Goal: Information Seeking & Learning: Learn about a topic

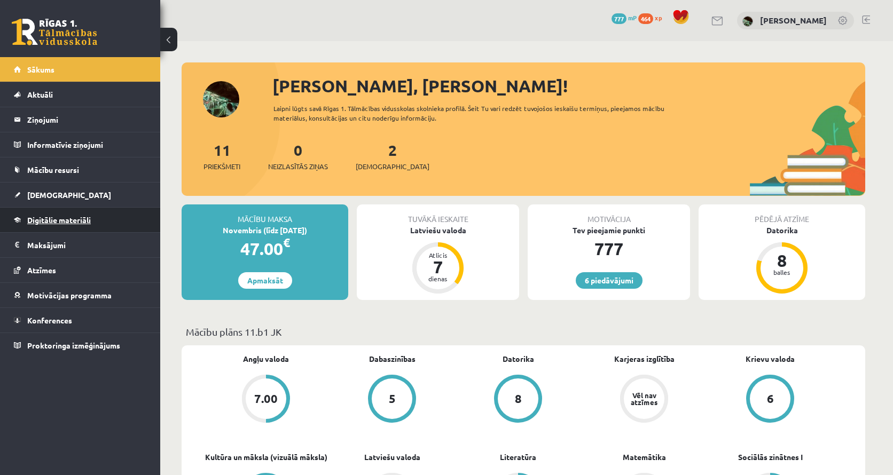
click at [48, 224] on span "Digitālie materiāli" at bounding box center [59, 220] width 64 height 10
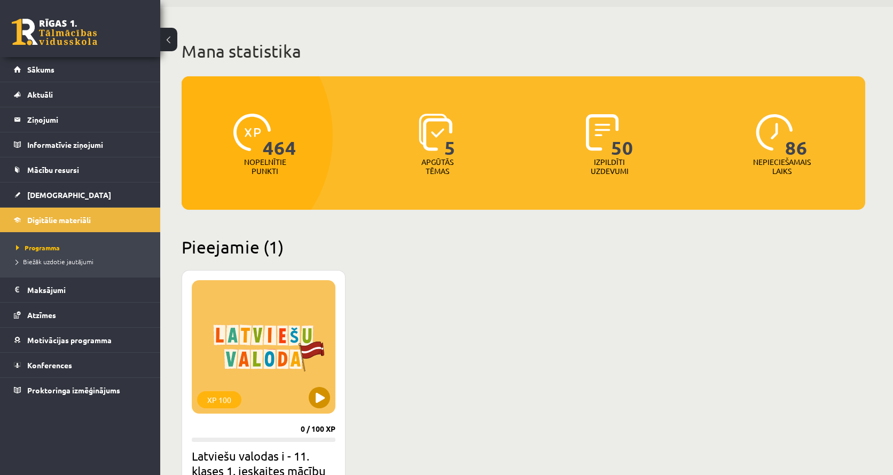
scroll to position [72, 0]
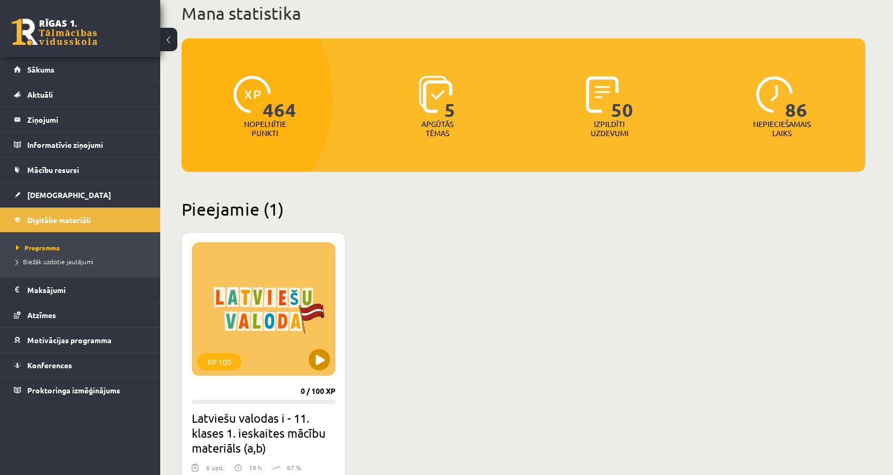
click at [318, 354] on button at bounding box center [319, 359] width 21 height 21
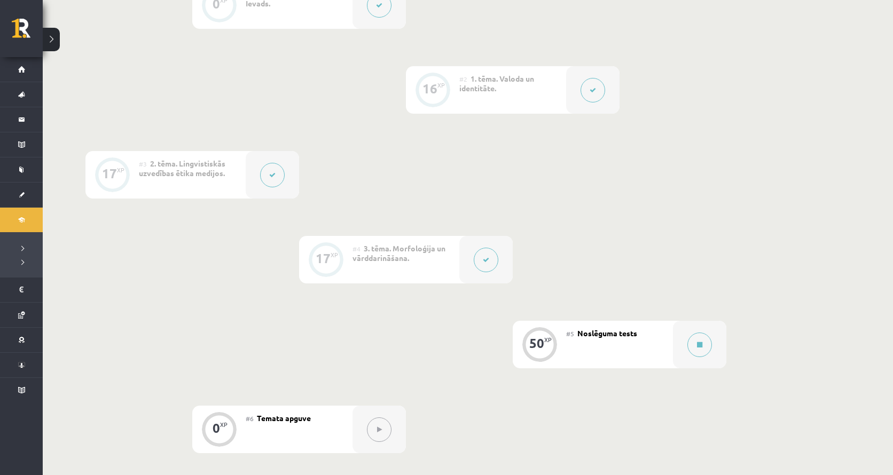
scroll to position [338, 0]
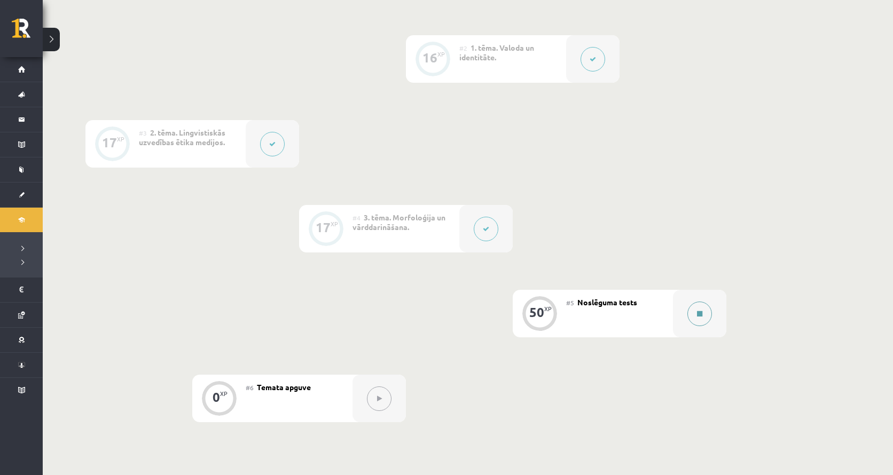
click at [697, 309] on button at bounding box center [699, 314] width 25 height 25
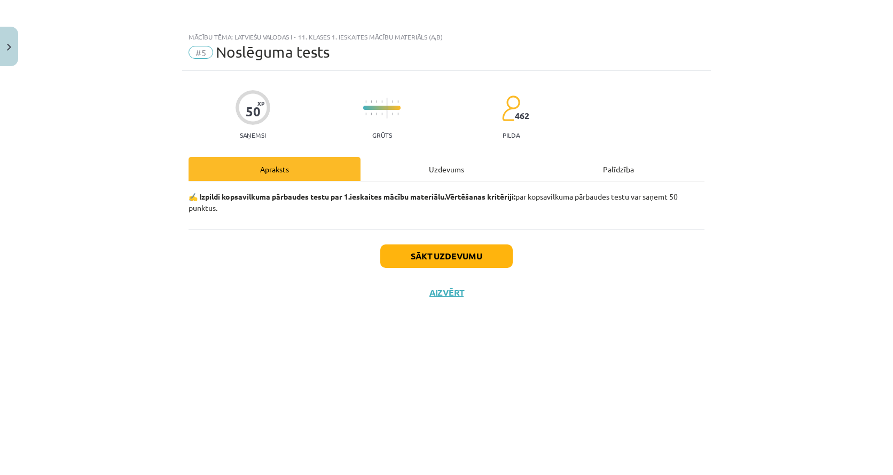
click at [465, 248] on button "Sākt uzdevumu" at bounding box center [446, 256] width 132 height 23
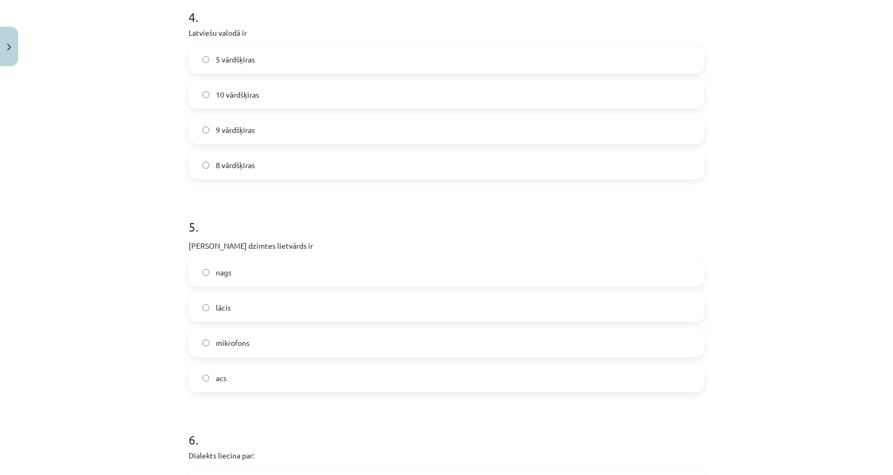
scroll to position [844, 0]
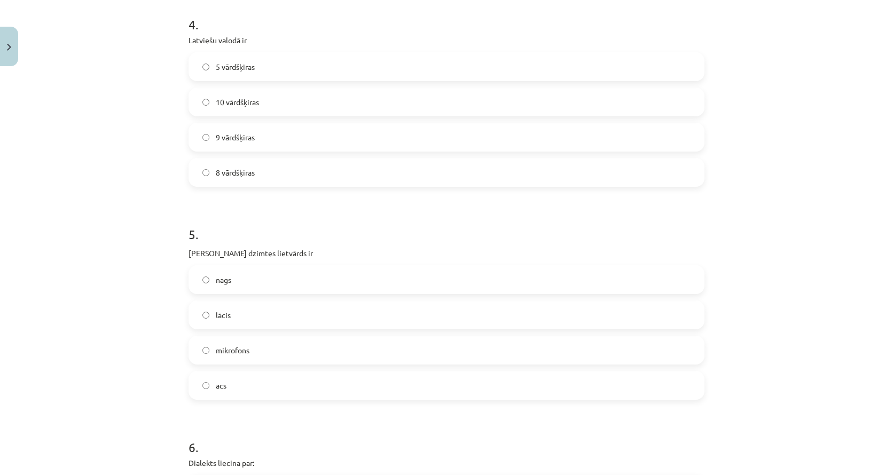
click at [394, 111] on label "10 vārdšķiras" at bounding box center [447, 102] width 514 height 27
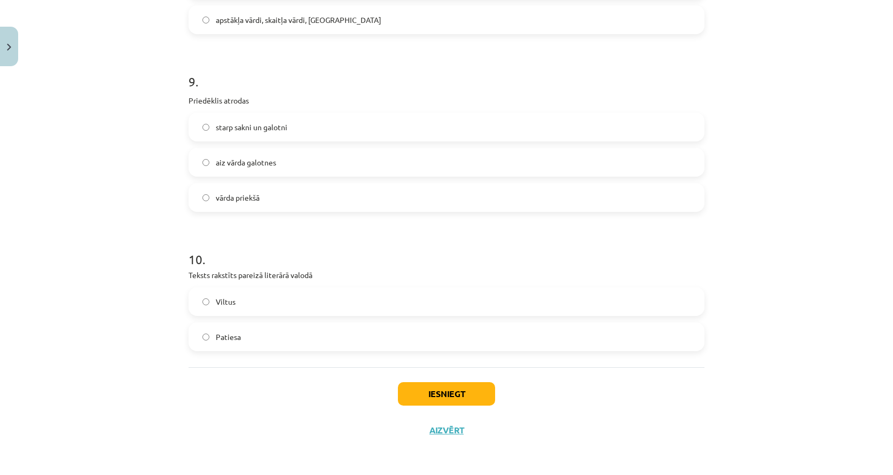
scroll to position [1774, 0]
click at [264, 129] on span "starp sakni un galotni" at bounding box center [252, 127] width 72 height 11
drag, startPoint x: 329, startPoint y: 279, endPoint x: 192, endPoint y: 274, distance: 137.3
click at [192, 274] on div "10 . Teksts rakstīts pareizā literārā valodā Viltus Patiesa" at bounding box center [447, 292] width 516 height 118
click at [192, 275] on p "Teksts rakstīts pareizā literārā valodā" at bounding box center [447, 275] width 516 height 11
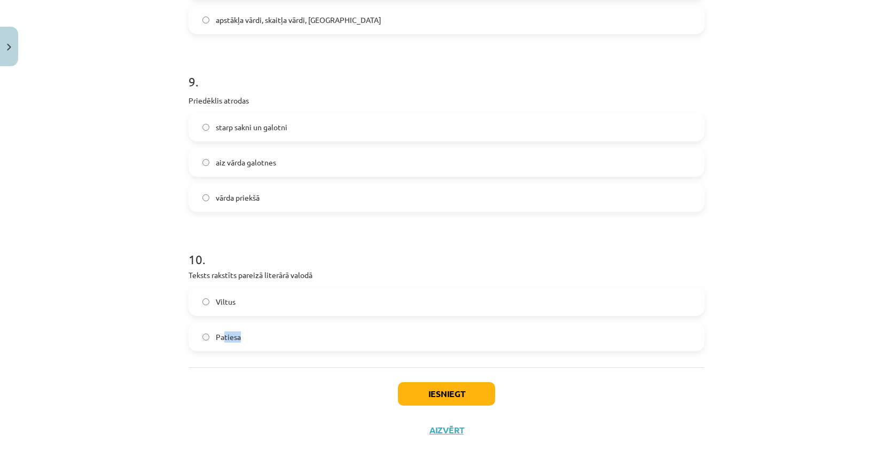
click at [223, 339] on span "Patiesa" at bounding box center [228, 337] width 25 height 11
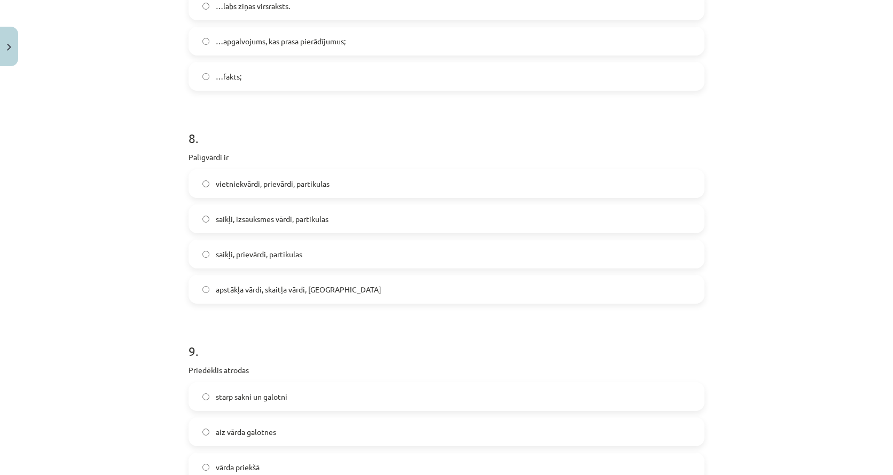
scroll to position [1501, 0]
click at [319, 254] on label "saikļi, prievārdi, partikulas" at bounding box center [447, 255] width 514 height 27
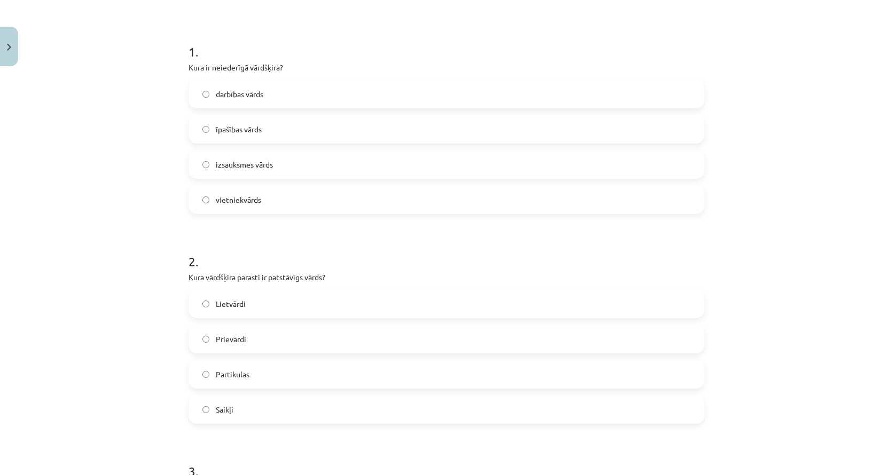
scroll to position [189, 0]
click at [236, 167] on span "izsauksmes vārds" at bounding box center [244, 163] width 57 height 11
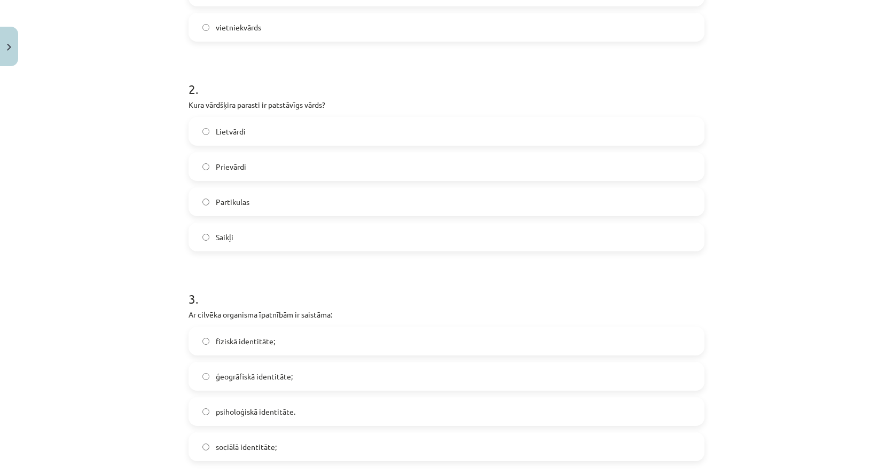
scroll to position [368, 0]
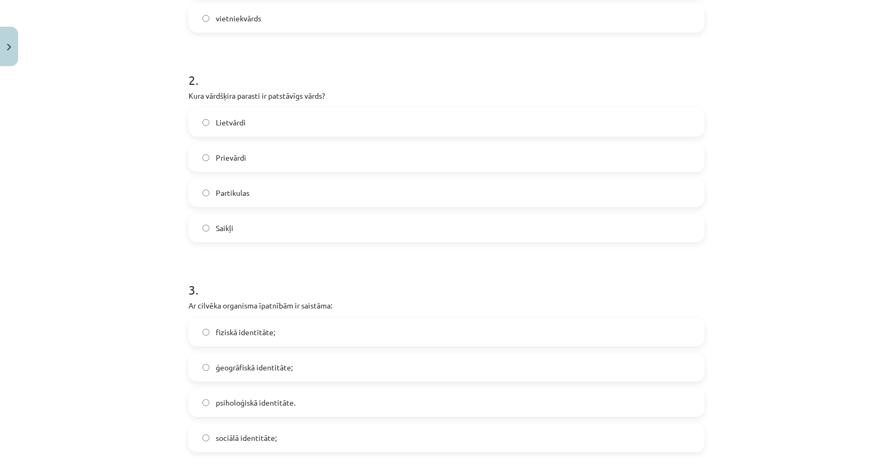
click at [252, 128] on label "Lietvārdi" at bounding box center [447, 122] width 514 height 27
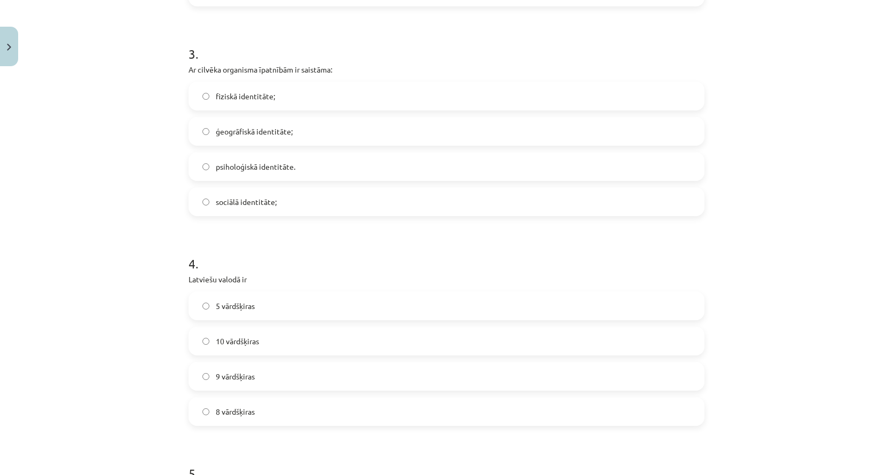
scroll to position [597, 0]
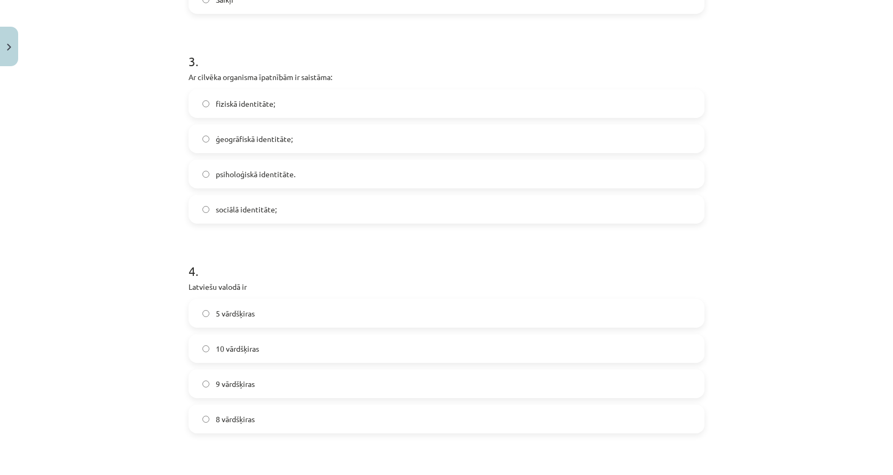
click at [335, 108] on label "fiziskā identitāte;" at bounding box center [447, 103] width 514 height 27
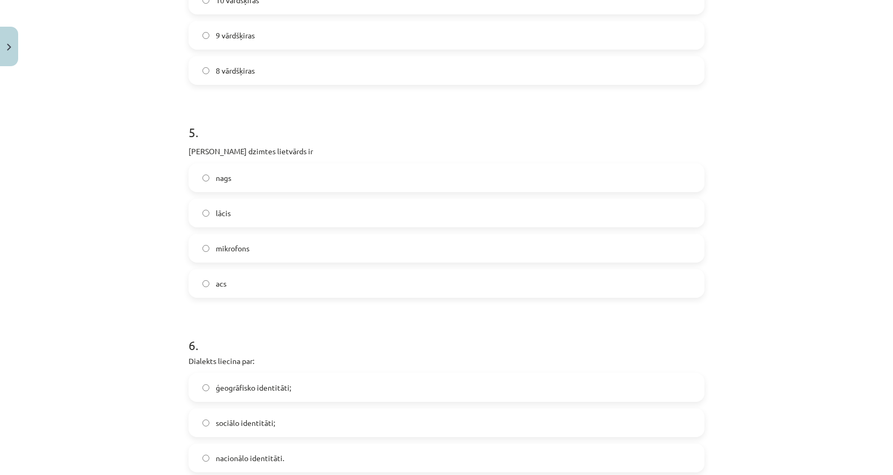
scroll to position [948, 0]
click at [347, 277] on label "acs" at bounding box center [447, 281] width 514 height 27
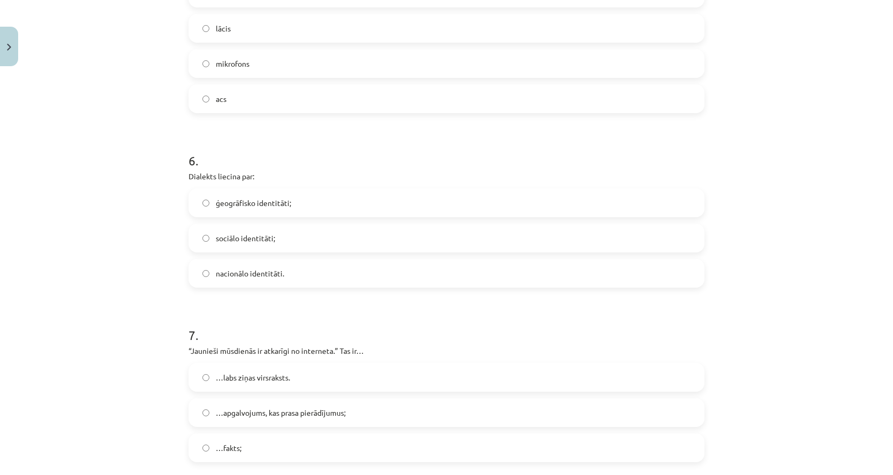
scroll to position [1135, 0]
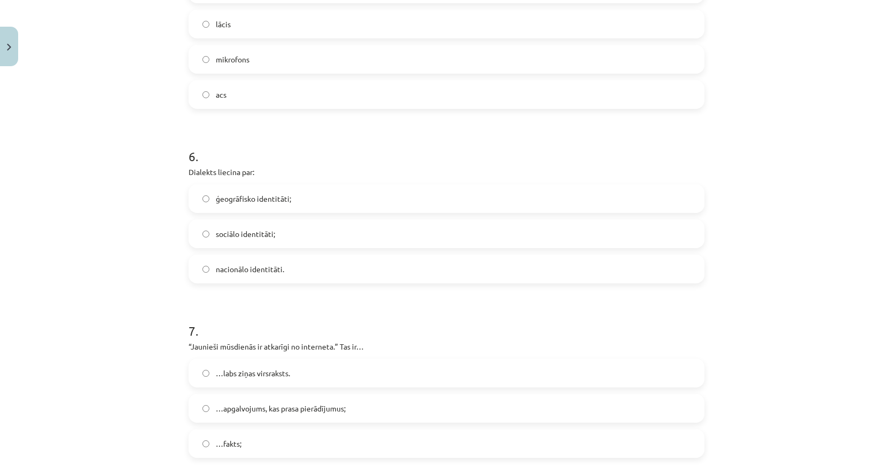
click at [303, 201] on label "ģeogrāfisko identitāti;" at bounding box center [447, 198] width 514 height 27
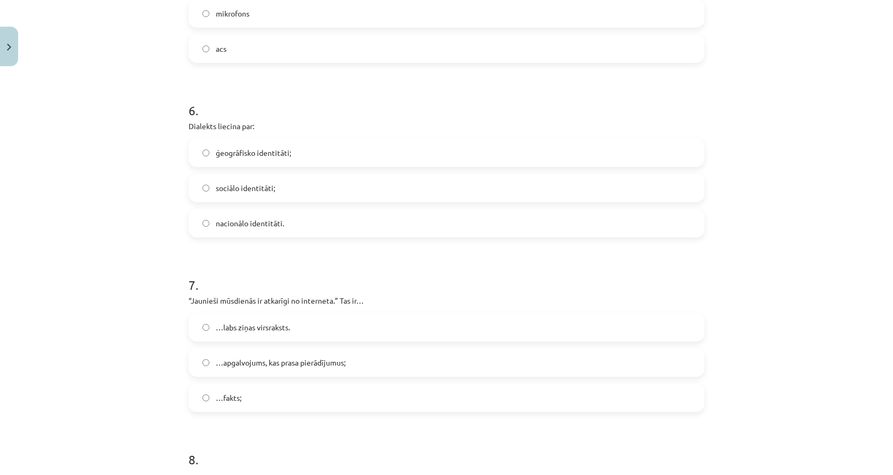
scroll to position [1186, 0]
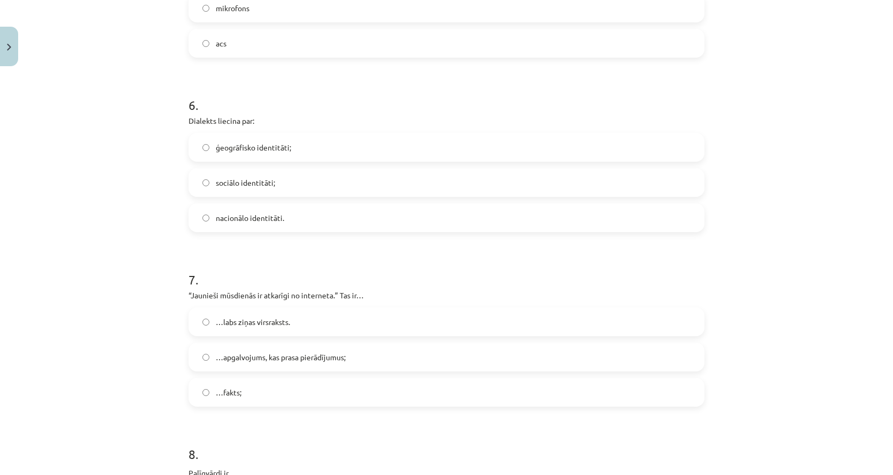
click at [293, 348] on label "…apgalvojums, kas prasa pierādījumus;" at bounding box center [447, 357] width 514 height 27
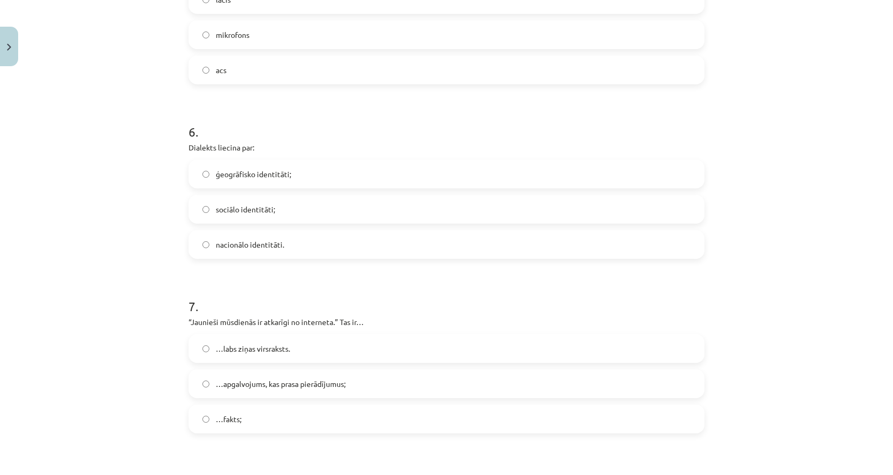
scroll to position [1307, 0]
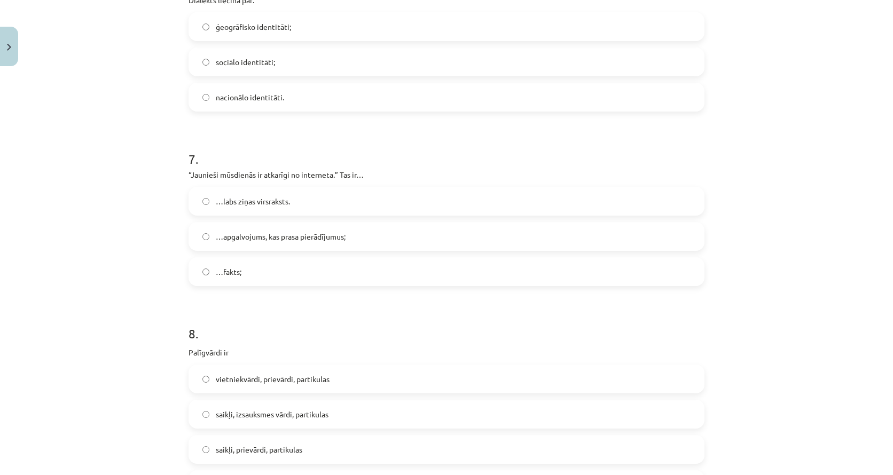
click at [362, 210] on label "…labs ziņas virsraksts." at bounding box center [447, 201] width 514 height 27
click at [359, 232] on label "…apgalvojums, kas prasa pierādījumus;" at bounding box center [447, 236] width 514 height 27
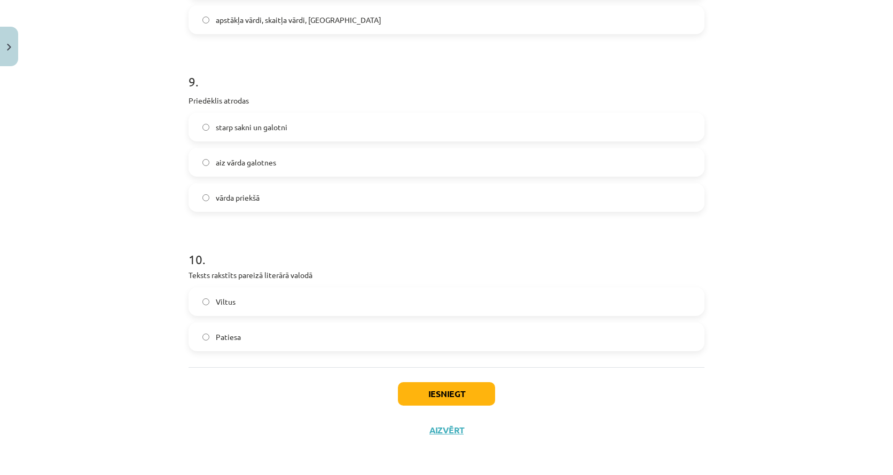
scroll to position [1774, 0]
click at [441, 395] on button "Iesniegt" at bounding box center [446, 393] width 97 height 23
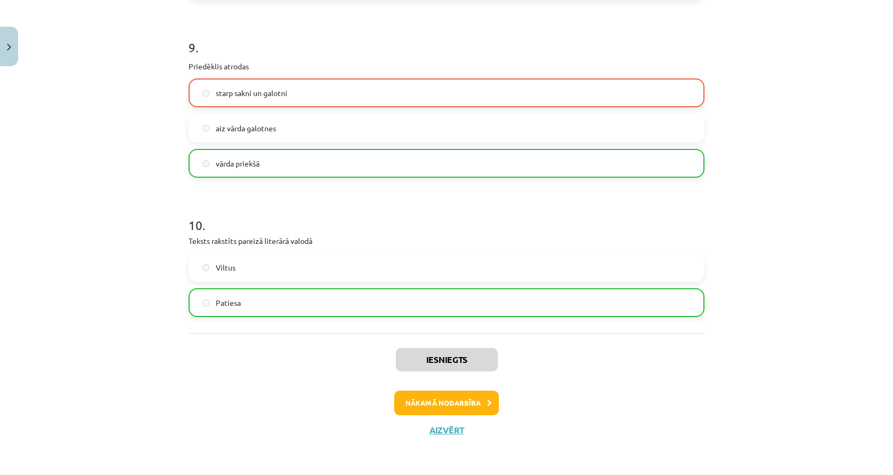
scroll to position [1807, 0]
click at [431, 398] on button "Nākamā nodarbība" at bounding box center [446, 403] width 105 height 25
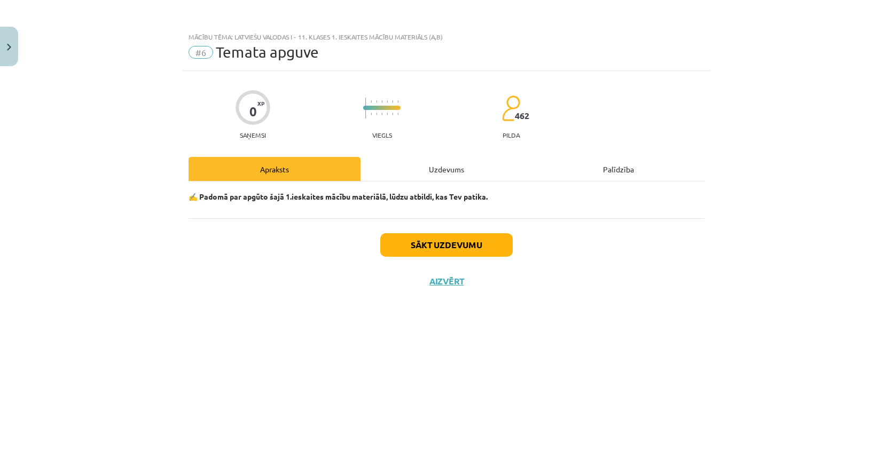
click at [429, 255] on button "Sākt uzdevumu" at bounding box center [446, 244] width 132 height 23
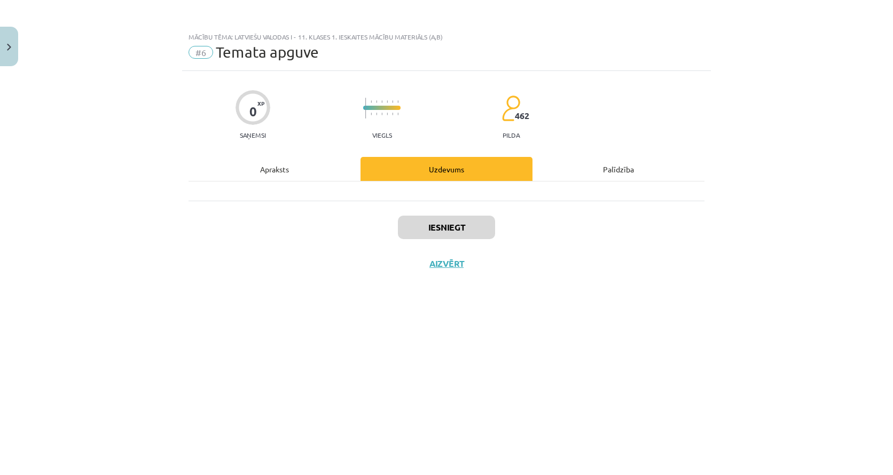
click at [435, 197] on div at bounding box center [447, 191] width 516 height 19
click at [291, 169] on div "Apraksts" at bounding box center [275, 169] width 172 height 24
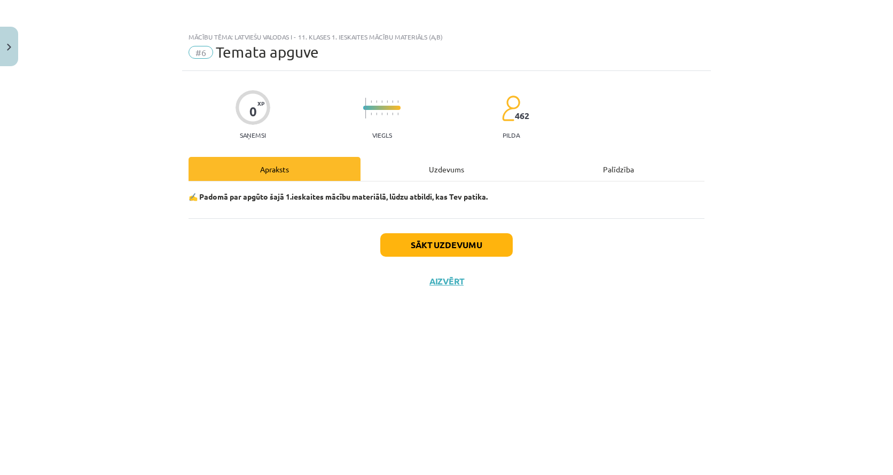
click at [431, 243] on button "Sākt uzdevumu" at bounding box center [446, 244] width 132 height 23
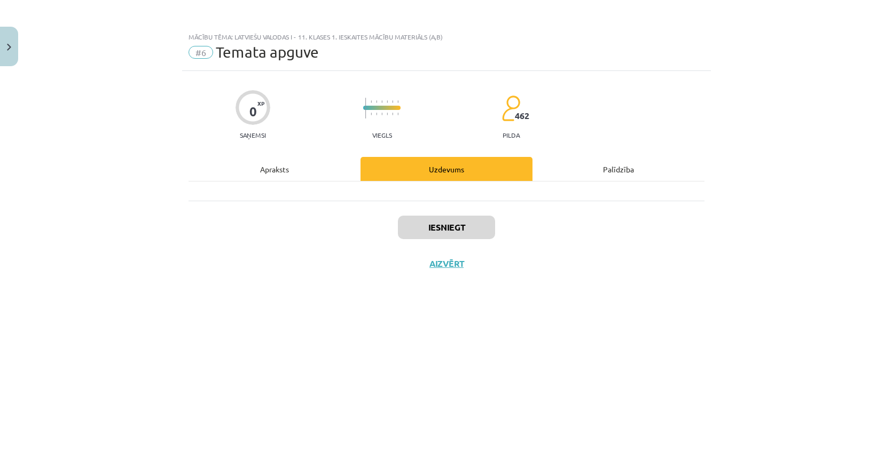
click at [445, 262] on button "Aizvērt" at bounding box center [446, 263] width 41 height 11
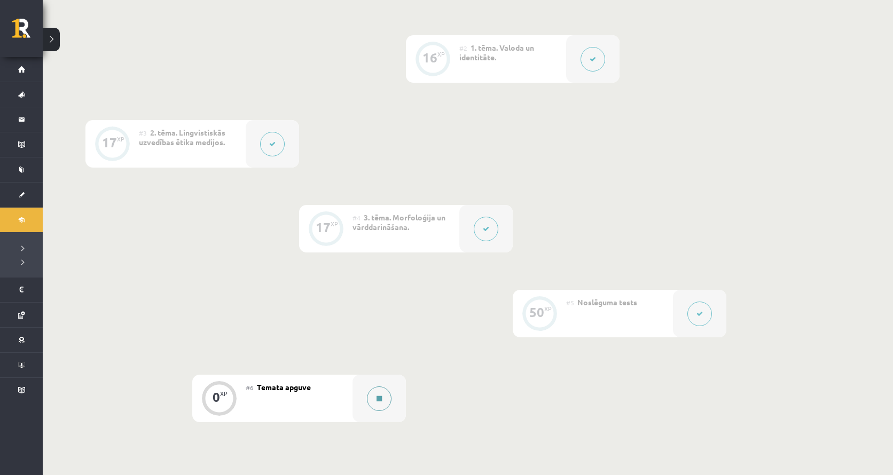
click at [382, 390] on button at bounding box center [379, 399] width 25 height 25
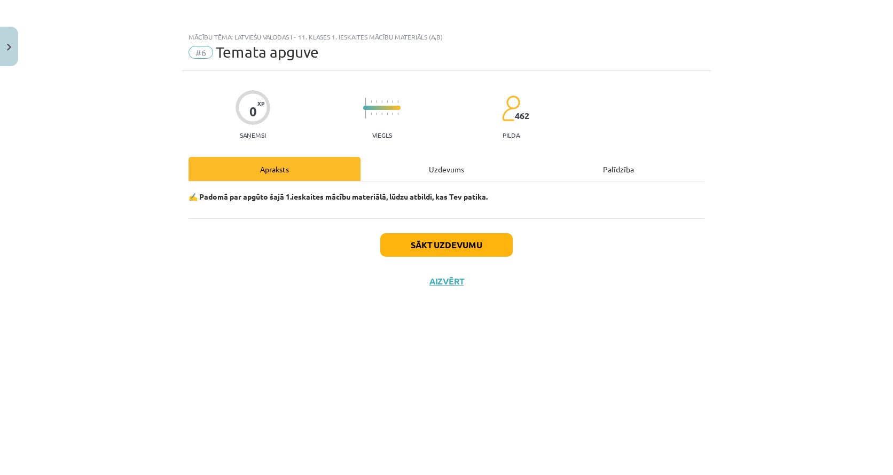
click at [434, 248] on button "Sākt uzdevumu" at bounding box center [446, 244] width 132 height 23
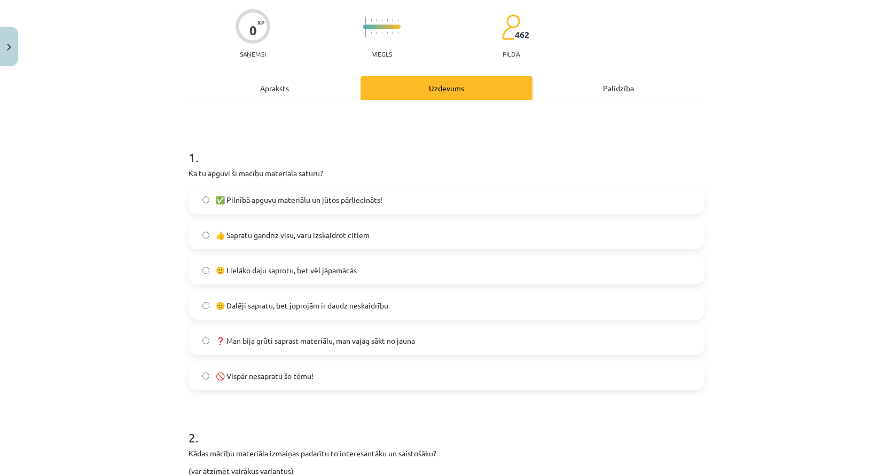
scroll to position [125, 0]
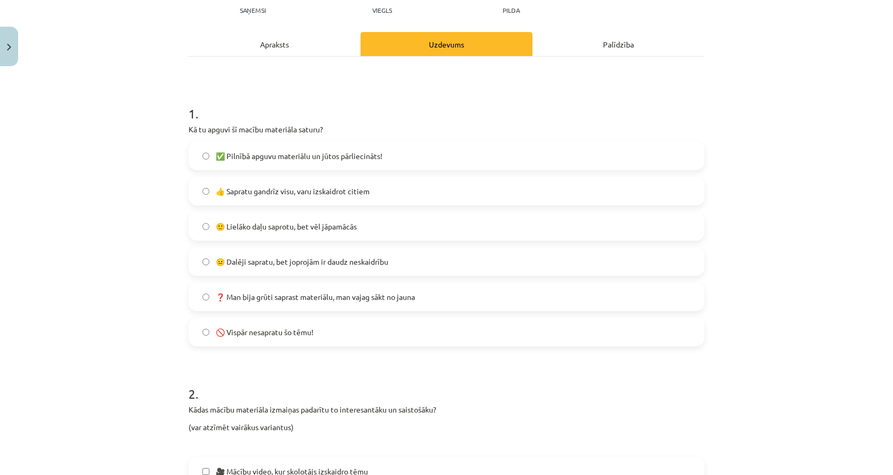
click at [391, 150] on label "✅ Pilnībā apguvu materiālu un jūtos pārliecināts!" at bounding box center [447, 156] width 514 height 27
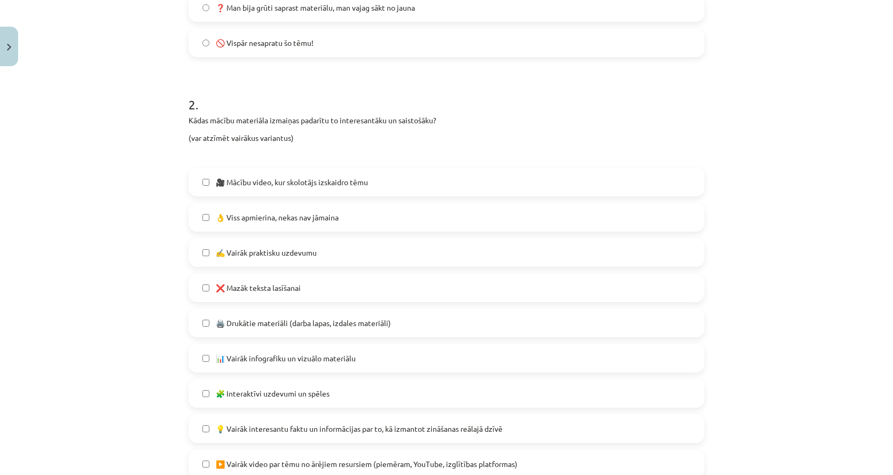
scroll to position [423, 0]
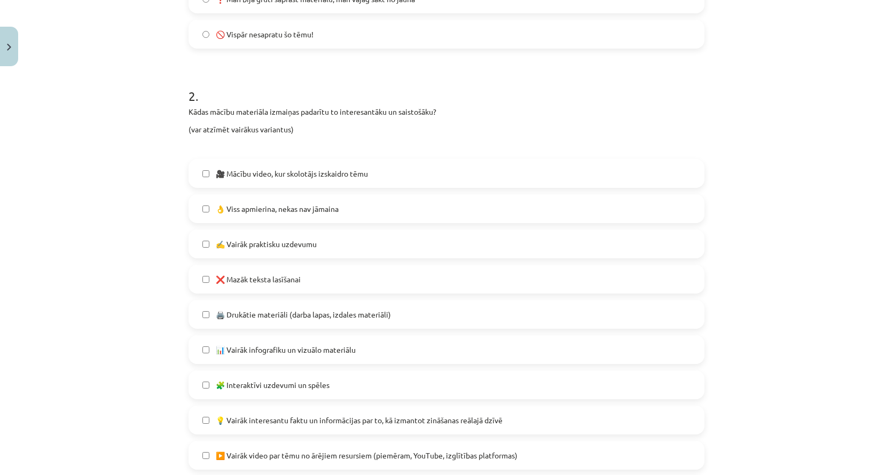
click at [314, 214] on span "👌 Viss apmierina, nekas nav jāmaina" at bounding box center [277, 208] width 123 height 11
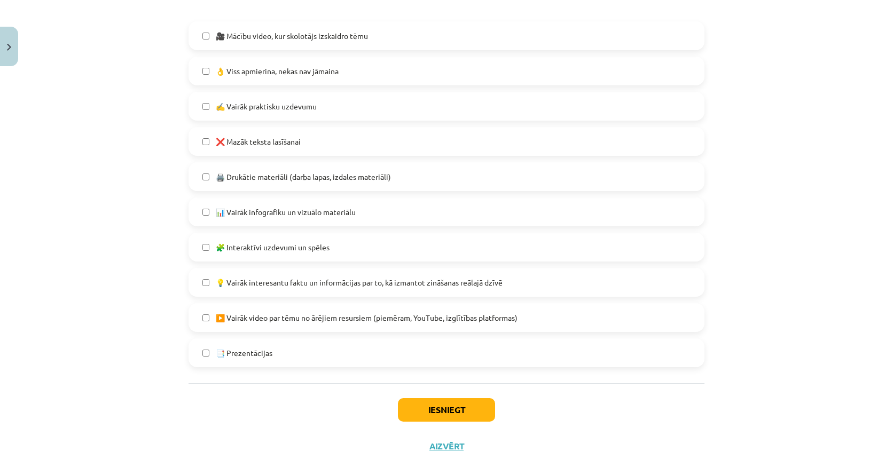
scroll to position [568, 0]
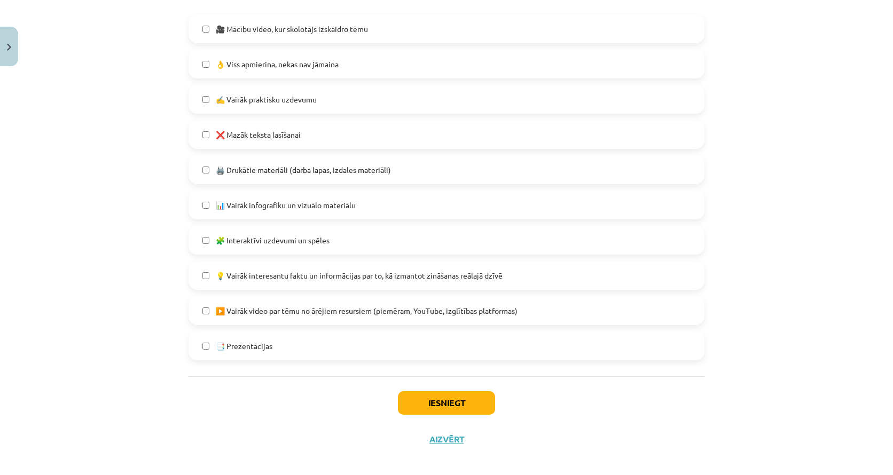
click at [361, 348] on label "📑 Prezentācijas" at bounding box center [447, 346] width 514 height 27
click at [441, 405] on button "Iesniegt" at bounding box center [446, 402] width 97 height 23
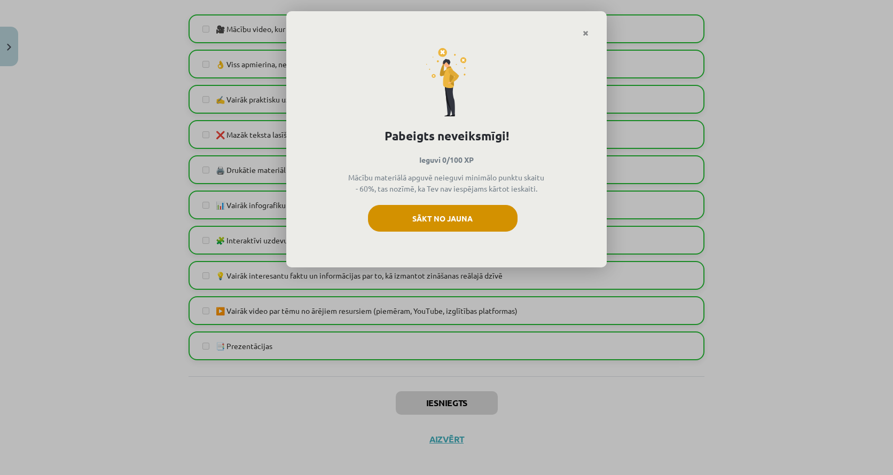
click at [431, 206] on button "Sākt no jauna" at bounding box center [443, 218] width 150 height 27
click at [445, 445] on div "Pabeigts neveiksmīgi! Ieguvi 0/100 XP Mācību materiālā apguvē neieguvi minimālo…" at bounding box center [446, 237] width 893 height 475
click at [445, 428] on div "Pabeigts neveiksmīgi! Ieguvi 0/100 XP Mācību materiālā apguvē neieguvi minimālo…" at bounding box center [446, 237] width 893 height 475
click at [583, 31] on icon "Close" at bounding box center [586, 33] width 6 height 7
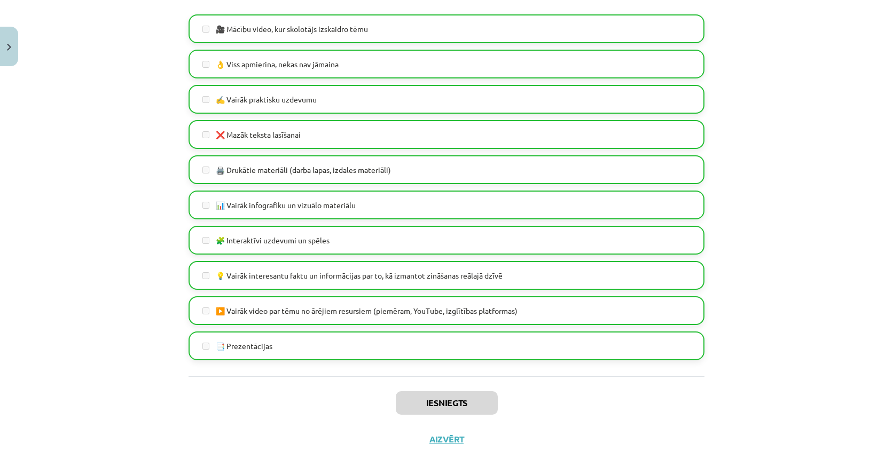
click at [436, 435] on button "Aizvērt" at bounding box center [446, 439] width 41 height 11
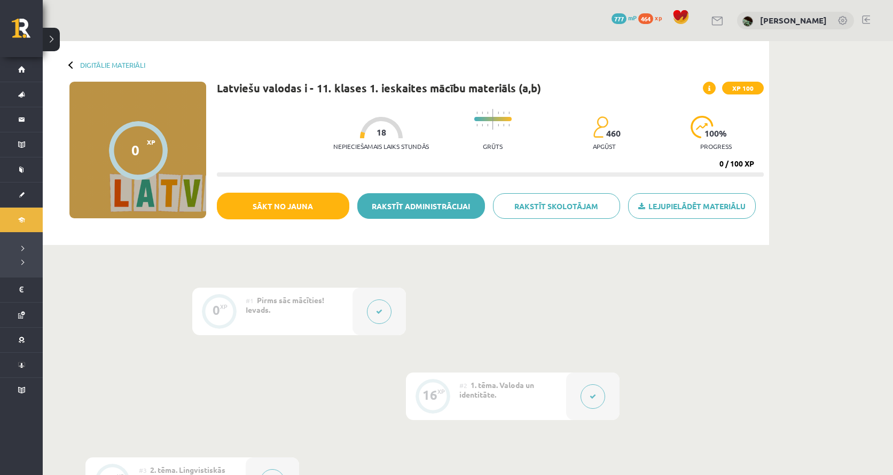
scroll to position [0, 0]
click at [390, 203] on link "Rakstīt administrācijai" at bounding box center [421, 206] width 128 height 26
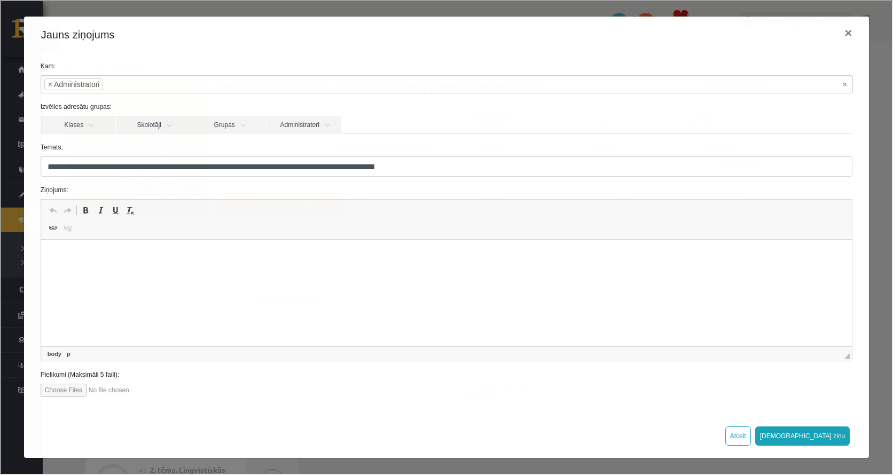
click at [146, 268] on html at bounding box center [446, 256] width 811 height 33
click at [50, 391] on input "file" at bounding box center [100, 389] width 121 height 13
type input "**********"
click at [462, 269] on html "**********" at bounding box center [446, 256] width 811 height 32
click at [116, 390] on input "file" at bounding box center [100, 389] width 121 height 13
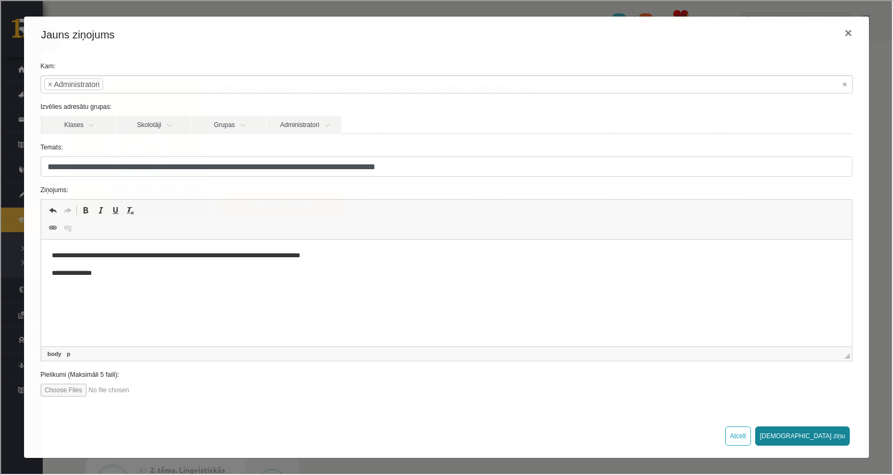
click at [818, 436] on button "Sūtīt ziņu" at bounding box center [801, 435] width 95 height 19
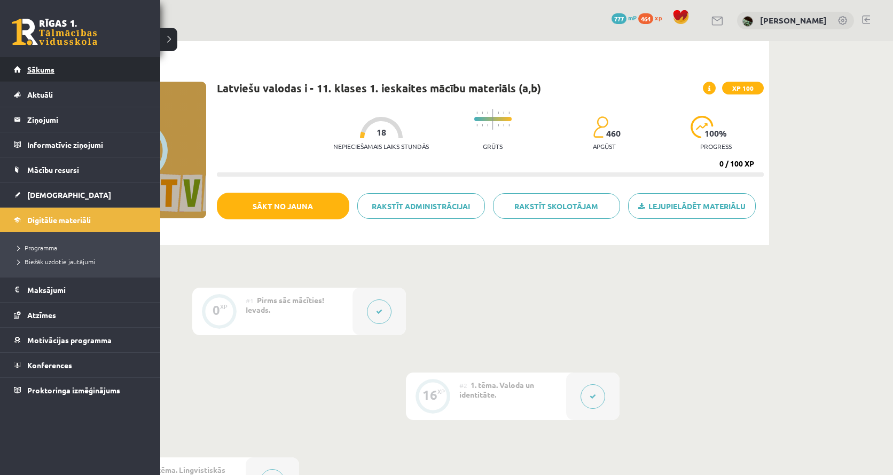
click at [26, 73] on link "Sākums" at bounding box center [80, 69] width 133 height 25
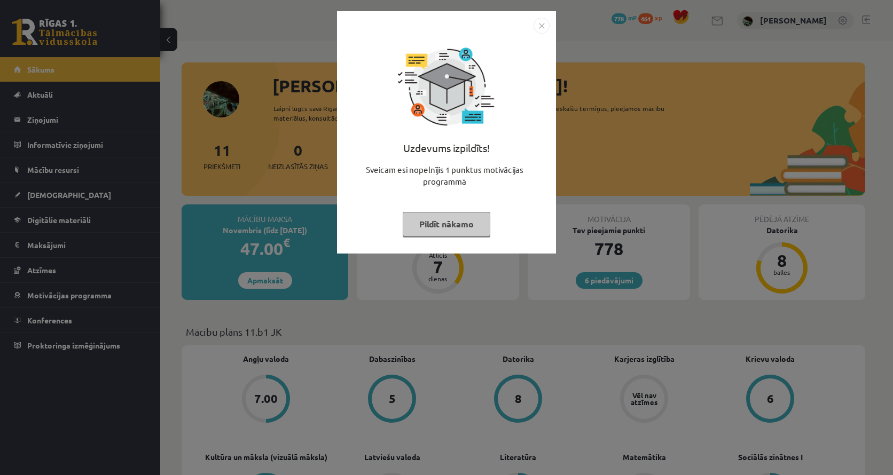
click at [410, 217] on button "Pildīt nākamo" at bounding box center [447, 224] width 88 height 25
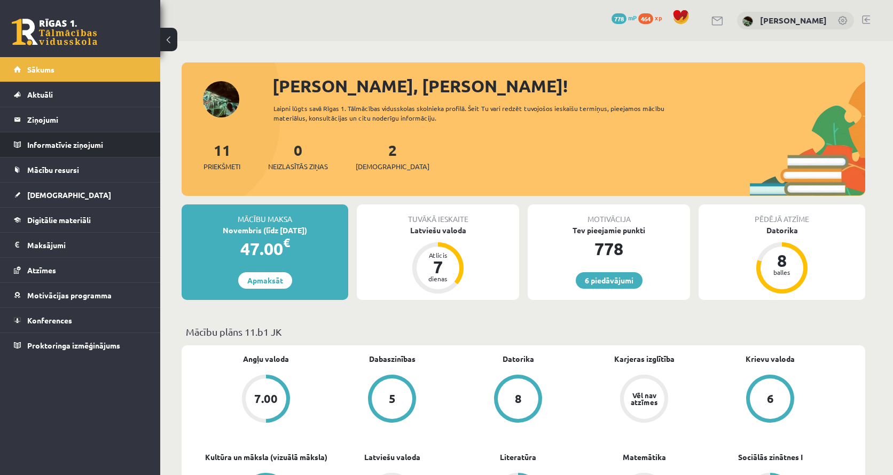
click at [54, 132] on li "Informatīvie ziņojumi 0" at bounding box center [80, 145] width 160 height 26
click at [54, 117] on legend "Ziņojumi 0" at bounding box center [87, 119] width 120 height 25
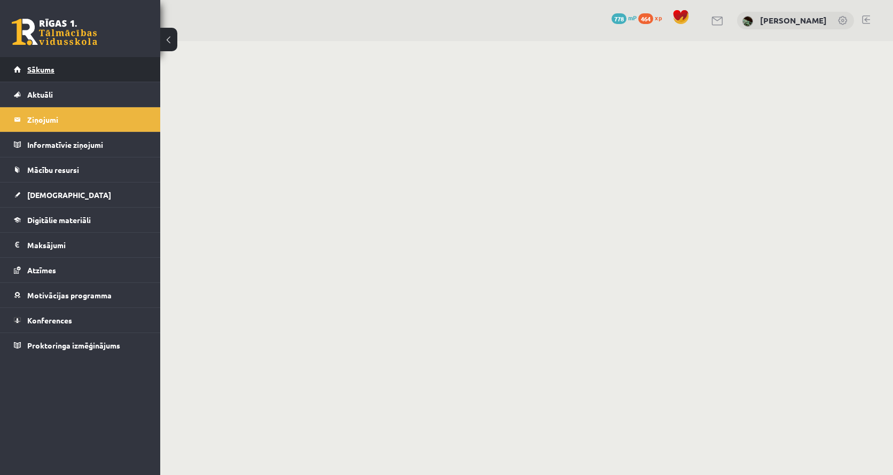
click at [58, 68] on link "Sākums" at bounding box center [80, 69] width 133 height 25
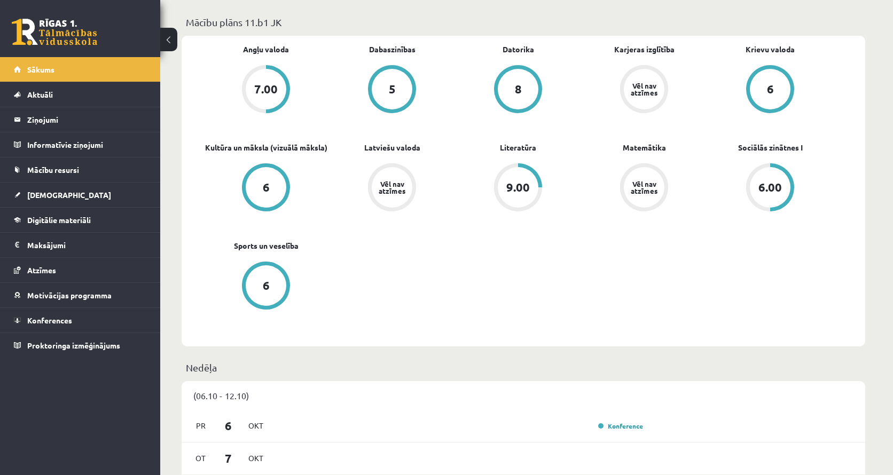
scroll to position [307, 0]
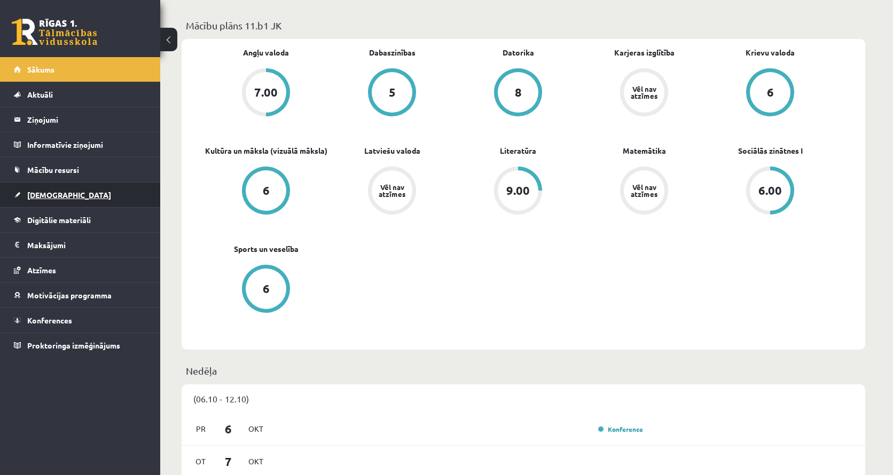
click at [29, 199] on link "[DEMOGRAPHIC_DATA]" at bounding box center [80, 195] width 133 height 25
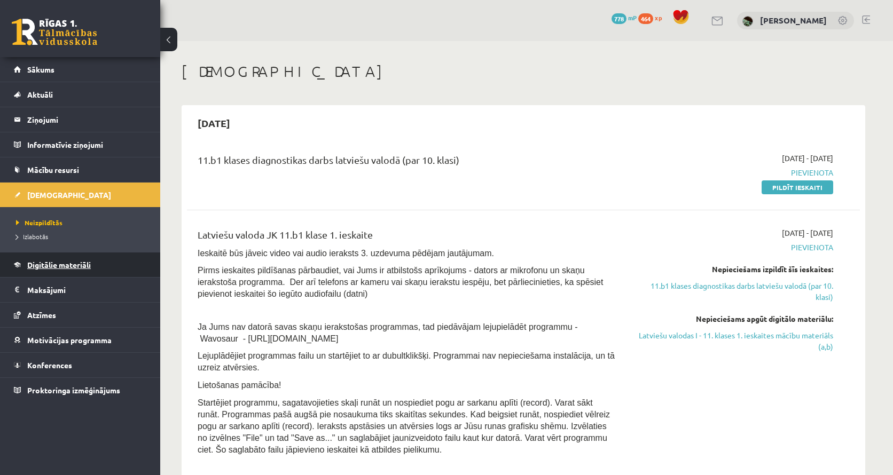
click at [69, 271] on link "Digitālie materiāli" at bounding box center [80, 265] width 133 height 25
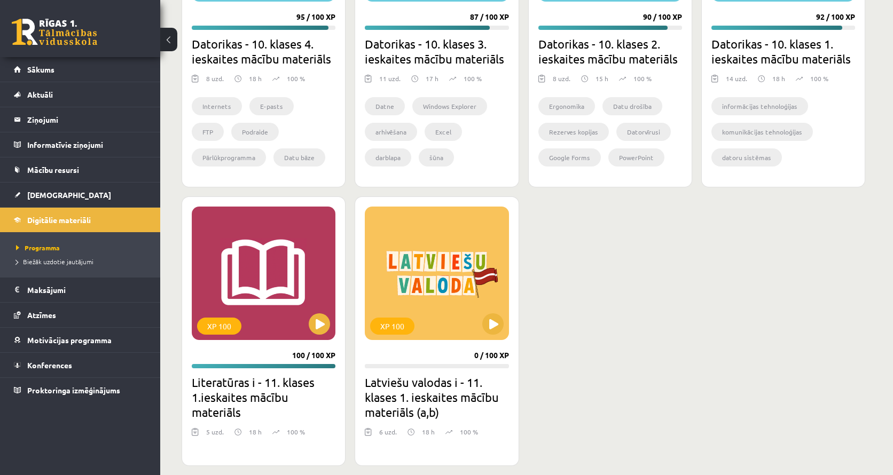
scroll to position [506, 0]
click at [45, 128] on legend "Ziņojumi 0" at bounding box center [87, 119] width 120 height 25
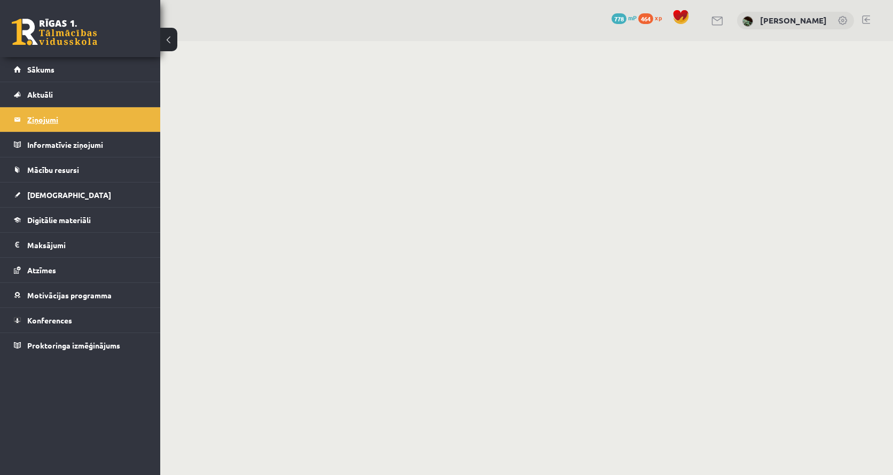
click at [77, 110] on legend "Ziņojumi 0" at bounding box center [87, 119] width 120 height 25
click at [83, 69] on link "Sākums" at bounding box center [80, 69] width 133 height 25
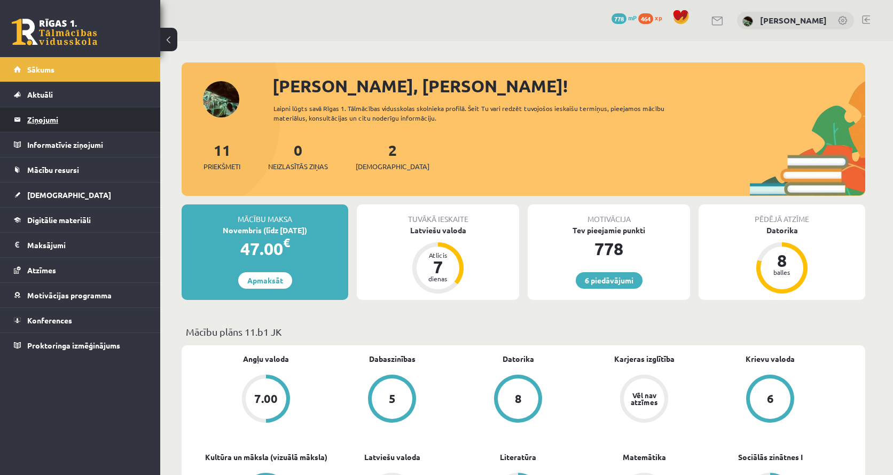
click at [48, 129] on legend "Ziņojumi 0" at bounding box center [87, 119] width 120 height 25
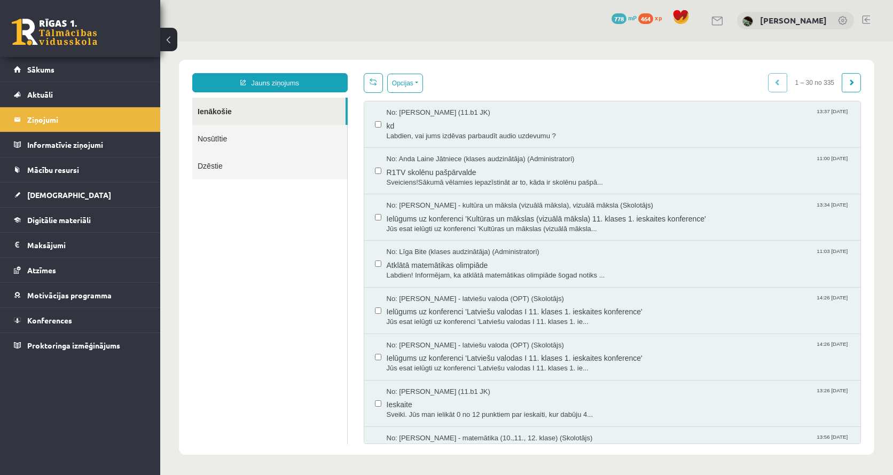
click at [223, 144] on link "Nosūtītie" at bounding box center [269, 138] width 155 height 27
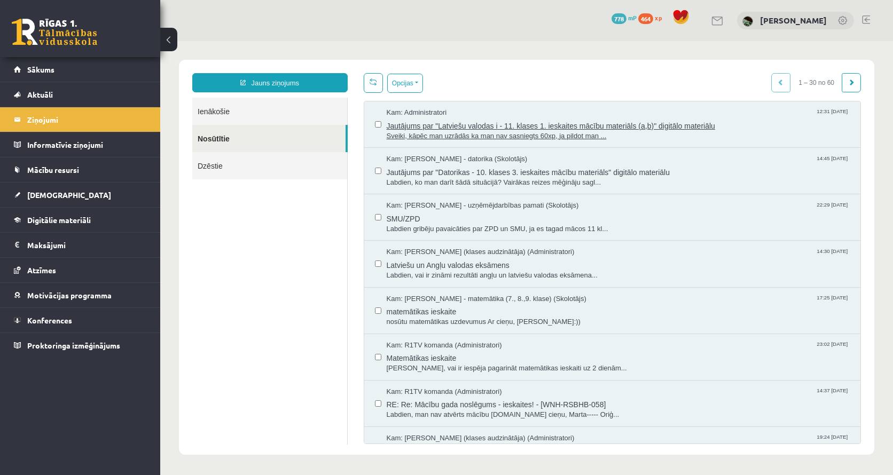
click at [462, 134] on span "Sveiki, kāpēc man uzrādās ka man nav sasniegts 60xp, ja pildot man ..." at bounding box center [619, 136] width 464 height 10
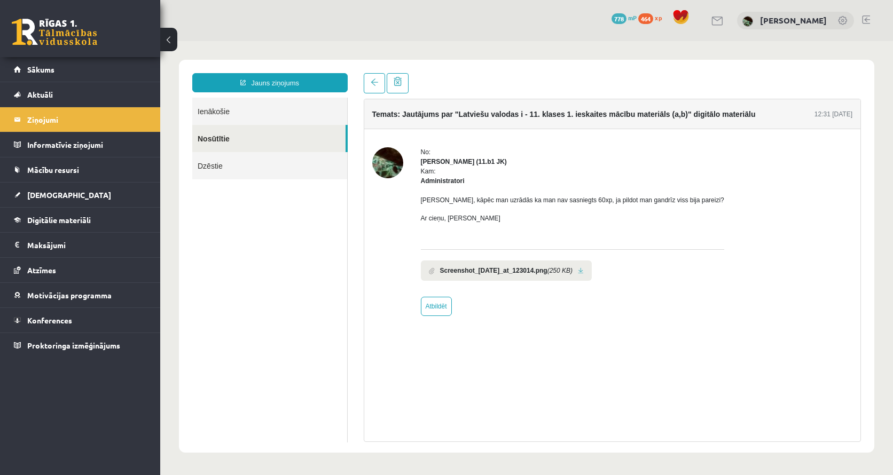
click at [547, 272] on b "Screenshot_2025-10-09_at_123014.png" at bounding box center [493, 271] width 107 height 10
click at [584, 272] on link at bounding box center [581, 271] width 6 height 7
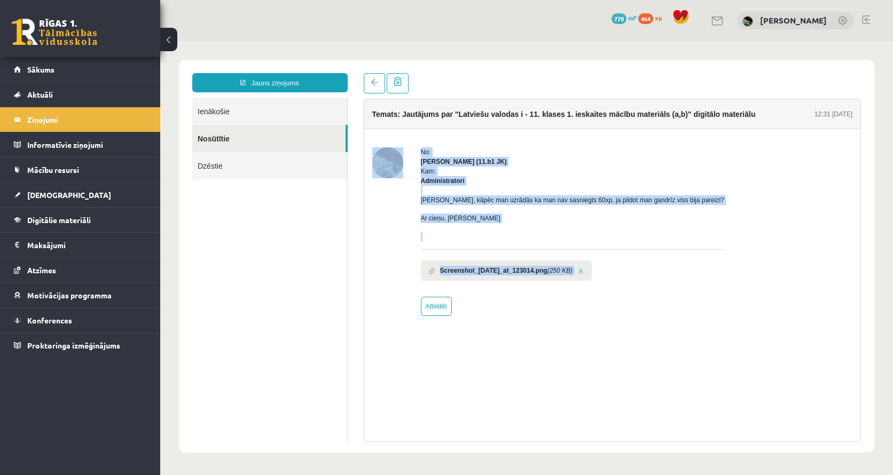
drag, startPoint x: 649, startPoint y: 288, endPoint x: 385, endPoint y: 139, distance: 302.7
click at [385, 140] on div "No: Marta Cekula (11.b1 JK) Kam: Administratori Sveiki, kāpēc man uzrādās ka ma…" at bounding box center [612, 231] width 497 height 205
click at [385, 139] on div "No: Marta Cekula (11.b1 JK) Kam: Administratori Sveiki, kāpēc man uzrādās ka ma…" at bounding box center [612, 231] width 497 height 205
drag, startPoint x: 385, startPoint y: 139, endPoint x: 539, endPoint y: 309, distance: 228.7
click at [539, 309] on div "No: Marta Cekula (11.b1 JK) Kam: Administratori Sveiki, kāpēc man uzrādās ka ma…" at bounding box center [612, 231] width 497 height 205
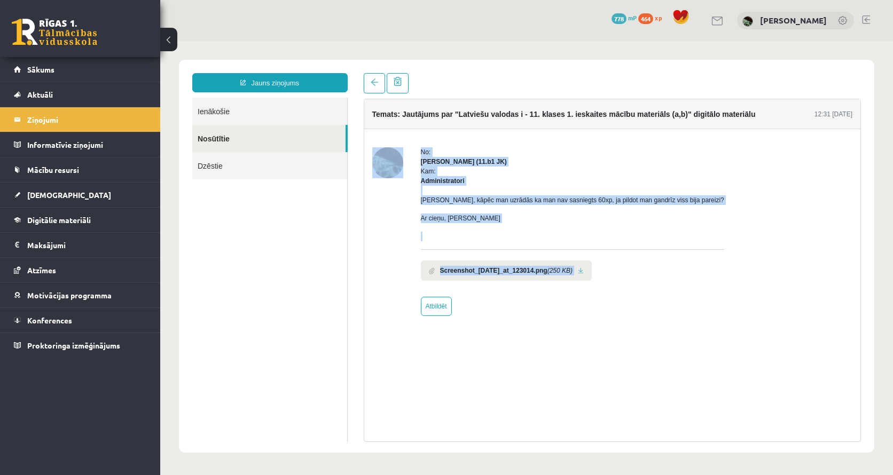
click at [539, 309] on div "No: Marta Cekula (11.b1 JK) Kam: Administratori Sveiki, kāpēc man uzrādās ka ma…" at bounding box center [572, 231] width 303 height 169
drag, startPoint x: 539, startPoint y: 309, endPoint x: 435, endPoint y: 175, distance: 169.4
click at [435, 175] on div "No: Marta Cekula (11.b1 JK) Kam: Administratori Sveiki, kāpēc man uzrādās ka ma…" at bounding box center [572, 231] width 303 height 169
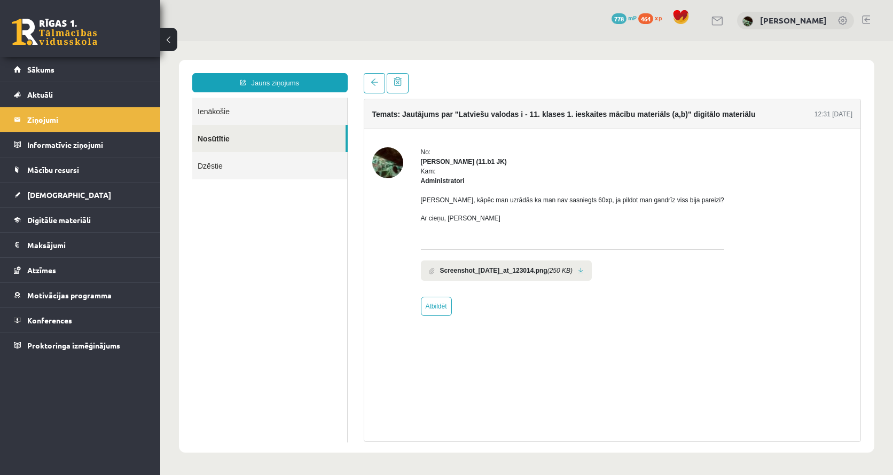
click at [476, 178] on div "Kam: Administratori" at bounding box center [572, 176] width 303 height 19
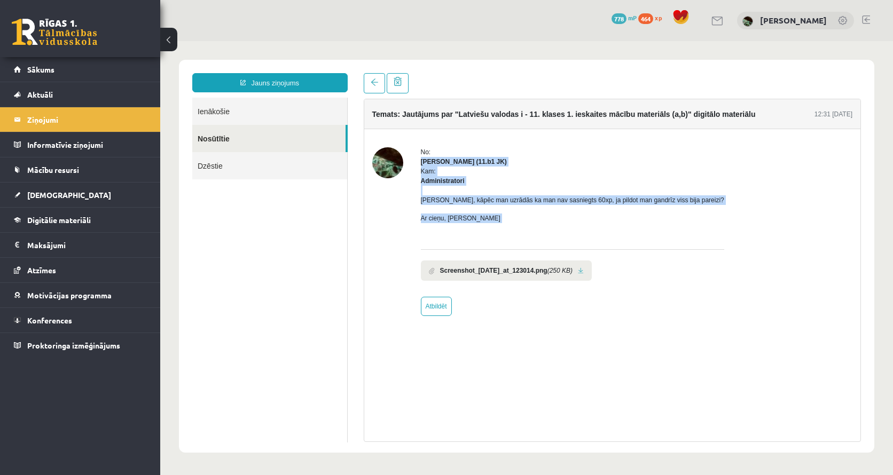
drag, startPoint x: 476, startPoint y: 225, endPoint x: 421, endPoint y: 156, distance: 87.8
click at [421, 156] on div "No: Marta Cekula (11.b1 JK) Kam: Administratori Sveiki, kāpēc man uzrādās ka ma…" at bounding box center [572, 231] width 303 height 169
click at [421, 156] on div "No:" at bounding box center [572, 152] width 303 height 10
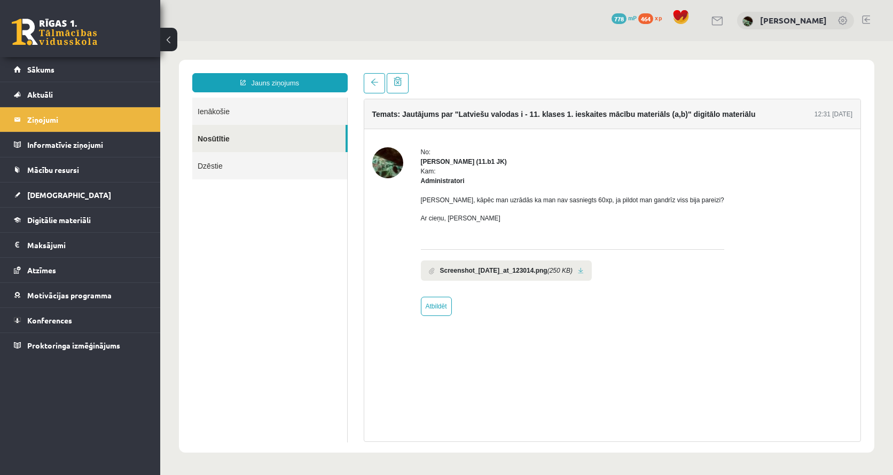
click at [255, 162] on link "Dzēstie" at bounding box center [269, 165] width 155 height 27
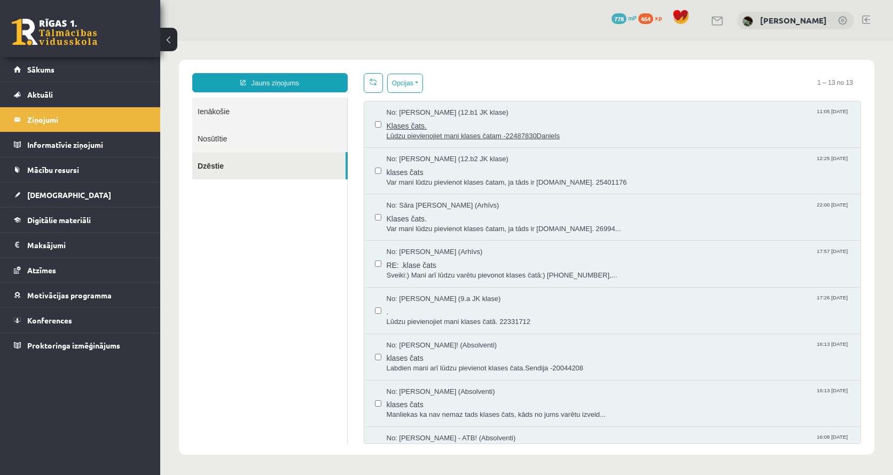
click at [510, 134] on span "Lūdzu pievienojiet mani klases čatam -22487830Daniels" at bounding box center [619, 136] width 464 height 10
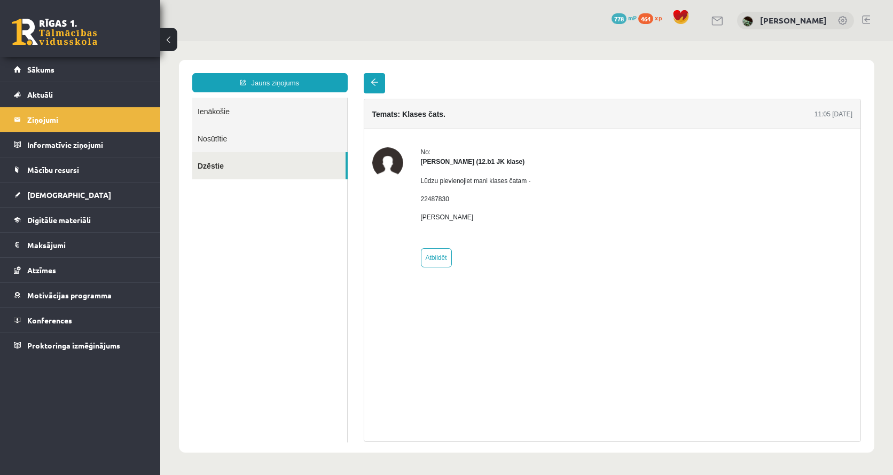
click at [371, 85] on span at bounding box center [374, 82] width 7 height 7
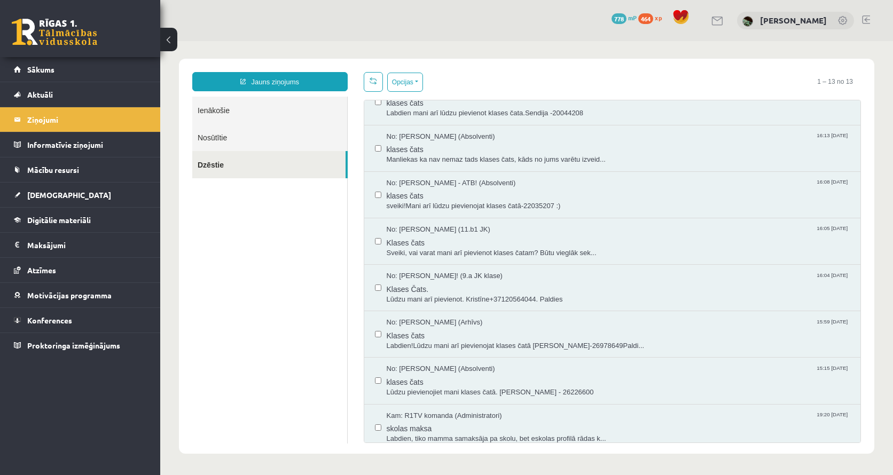
scroll to position [1, 0]
click at [525, 422] on span "skolas maksa" at bounding box center [619, 427] width 464 height 13
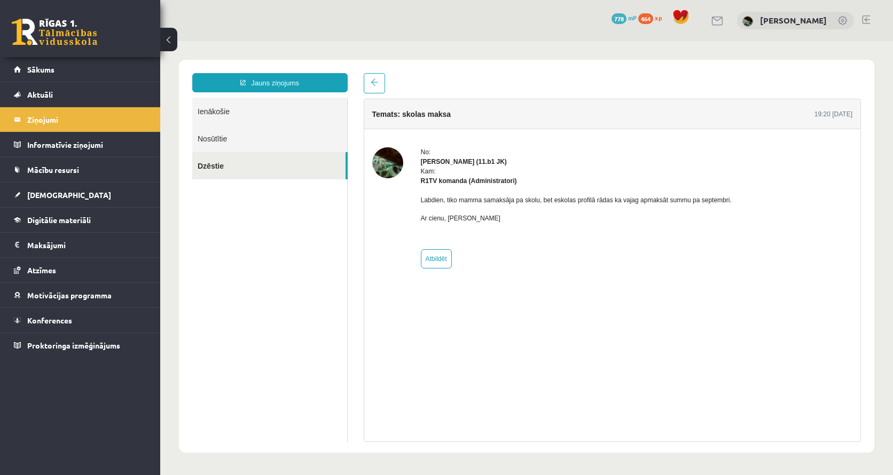
scroll to position [0, 0]
click at [375, 82] on span at bounding box center [374, 82] width 7 height 7
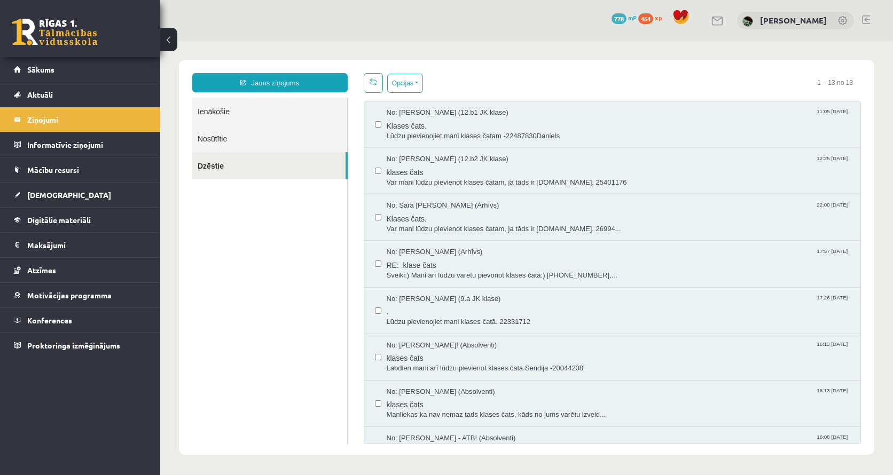
click at [261, 113] on link "Ienākošie" at bounding box center [269, 111] width 155 height 27
click at [238, 114] on link "Ienākošie" at bounding box center [269, 111] width 155 height 27
click at [224, 136] on link "Nosūtītie" at bounding box center [269, 138] width 155 height 27
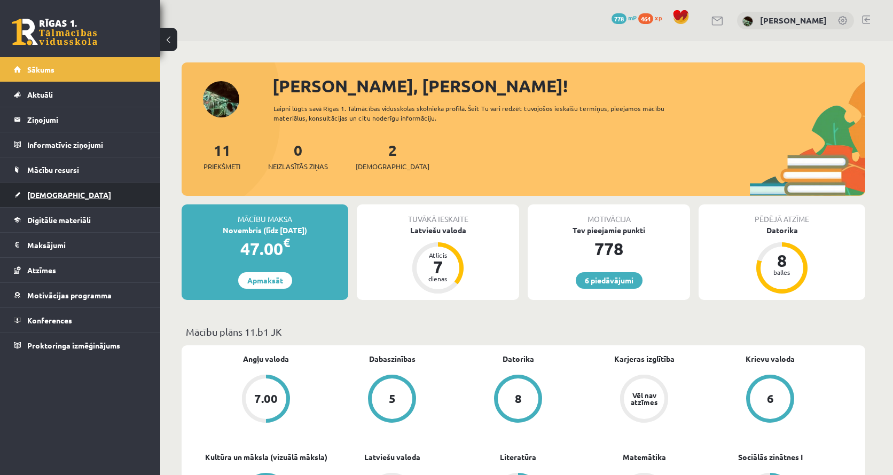
click at [51, 196] on span "[DEMOGRAPHIC_DATA]" at bounding box center [69, 195] width 84 height 10
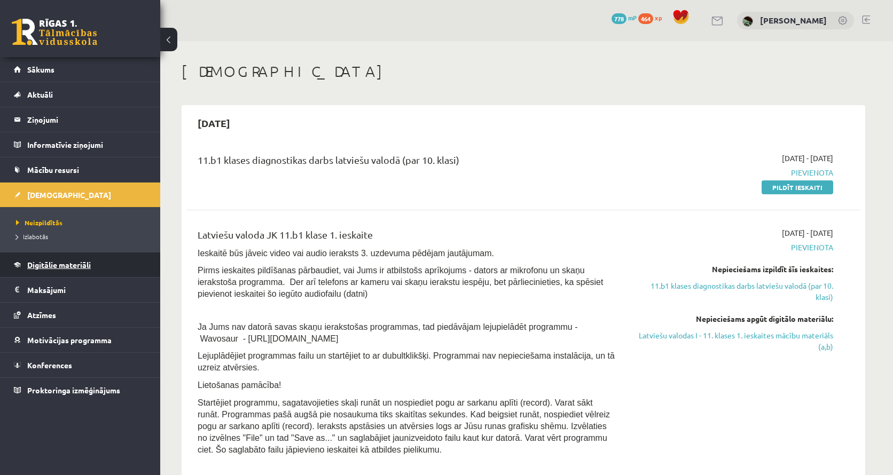
click at [40, 271] on link "Digitālie materiāli" at bounding box center [80, 265] width 133 height 25
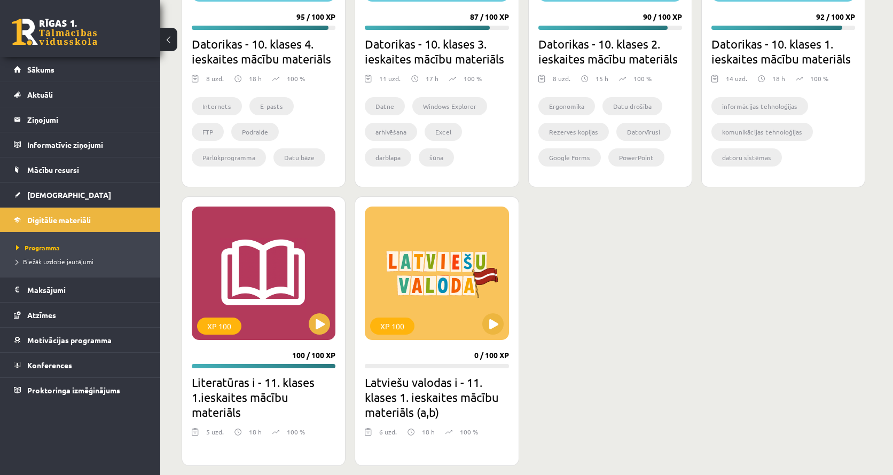
scroll to position [506, 0]
click at [395, 319] on div "XP 100" at bounding box center [392, 326] width 44 height 17
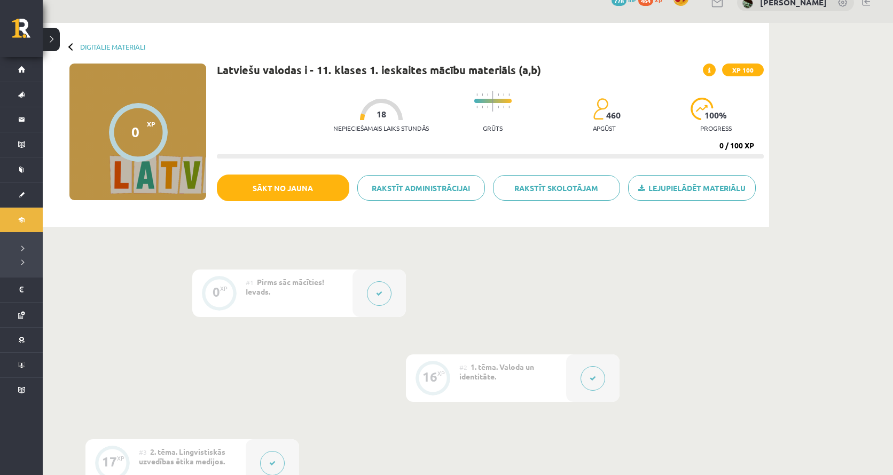
scroll to position [19, 0]
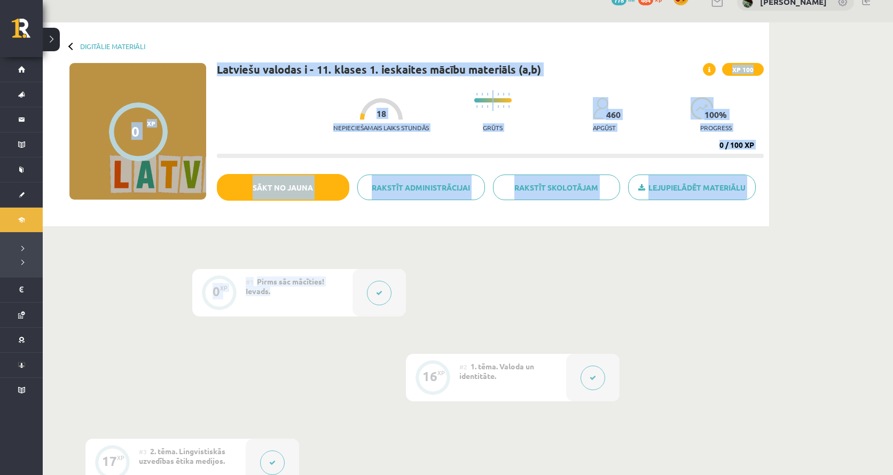
drag, startPoint x: 175, startPoint y: 64, endPoint x: 484, endPoint y: 272, distance: 373.5
click at [484, 272] on div "Digitālie materiāli 0 XP XP 100 0 / 100 XP Latviešu valodas i - 11. klases 1. i…" at bounding box center [406, 421] width 726 height 799
drag, startPoint x: 484, startPoint y: 272, endPoint x: 174, endPoint y: 30, distance: 393.4
click at [174, 30] on div "Digitālie materiāli 0 XP XP 100 0 / 100 XP Latviešu valodas i - 11. klases 1. i…" at bounding box center [406, 421] width 726 height 799
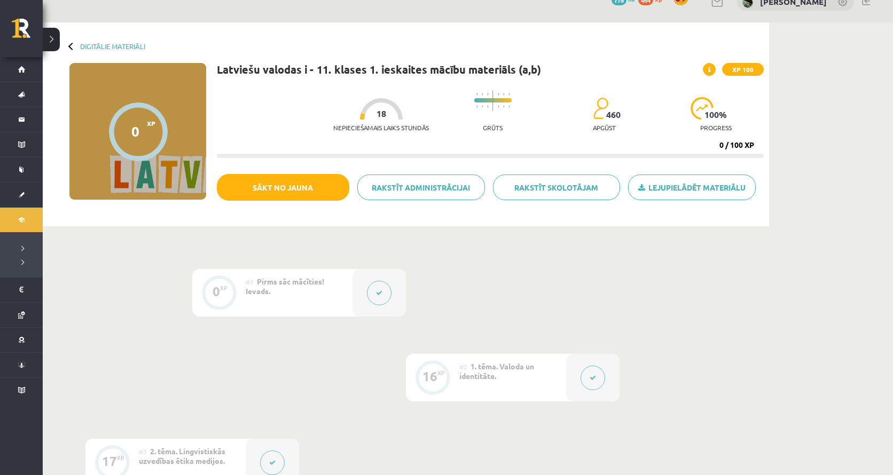
click at [182, 27] on div "Digitālie materiāli 0 XP XP 100 0 / 100 XP Latviešu valodas i - 11. klases 1. i…" at bounding box center [406, 124] width 726 height 204
click at [710, 70] on icon at bounding box center [709, 70] width 2 height 6
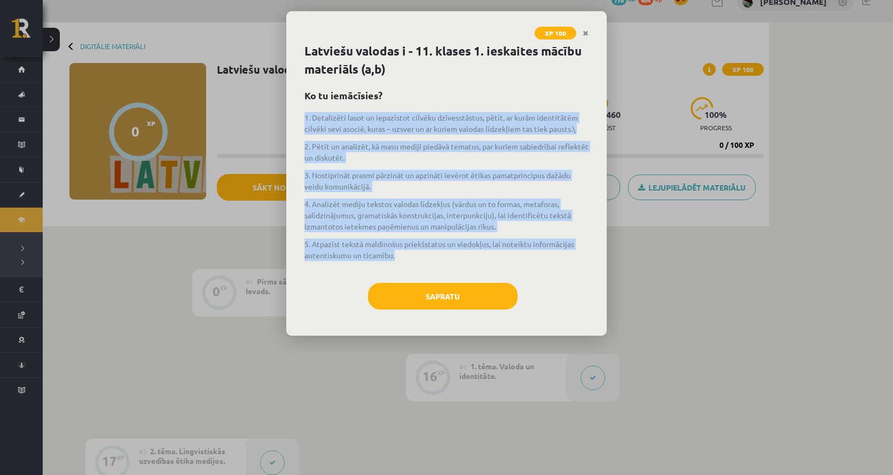
drag, startPoint x: 387, startPoint y: 129, endPoint x: 432, endPoint y: 265, distance: 143.0
click at [432, 265] on div "Latviešu valodas i - 11. klases 1. ieskaites mācību materiāls (a,b) Ko tu iemāc…" at bounding box center [446, 189] width 320 height 294
click at [432, 265] on div "1. Detalizēti lasot un iepazīstot cilvēku dzīvesstāstus, pētīt, ar kurām identi…" at bounding box center [446, 192] width 284 height 160
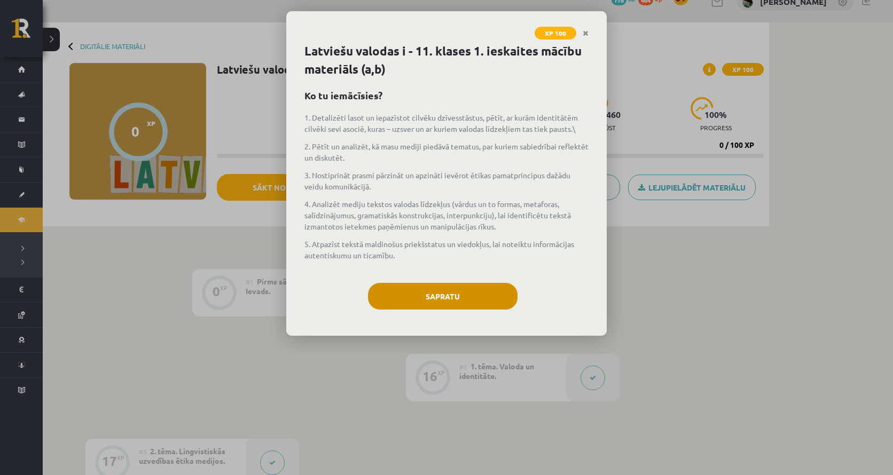
click at [429, 300] on button "Sapratu" at bounding box center [443, 296] width 150 height 27
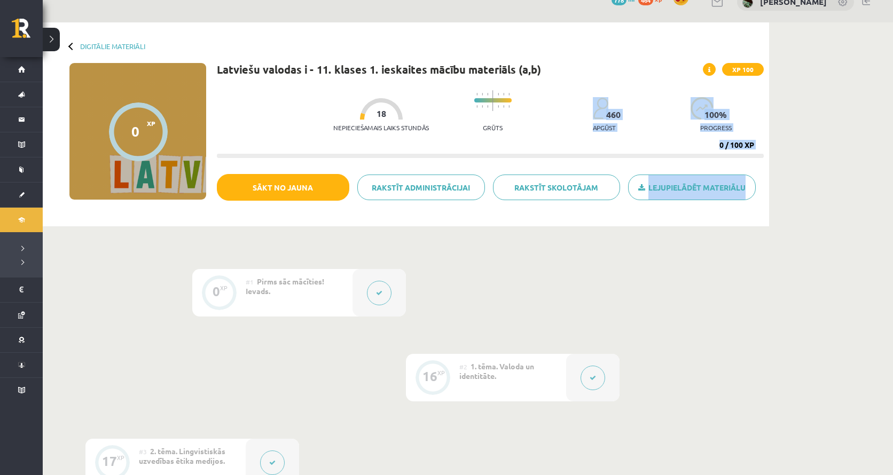
drag, startPoint x: 500, startPoint y: 117, endPoint x: 763, endPoint y: 209, distance: 279.0
click at [763, 209] on div "Latviešu valodas i - 11. klases 1. ieskaites mācību materiāls (a,b) XP 100 Nepi…" at bounding box center [490, 142] width 547 height 158
click at [763, 209] on div "Lejupielādēt materiālu Rakstīt skolotājam Rakstīt administrācijai Sākt no jauna" at bounding box center [490, 191] width 547 height 35
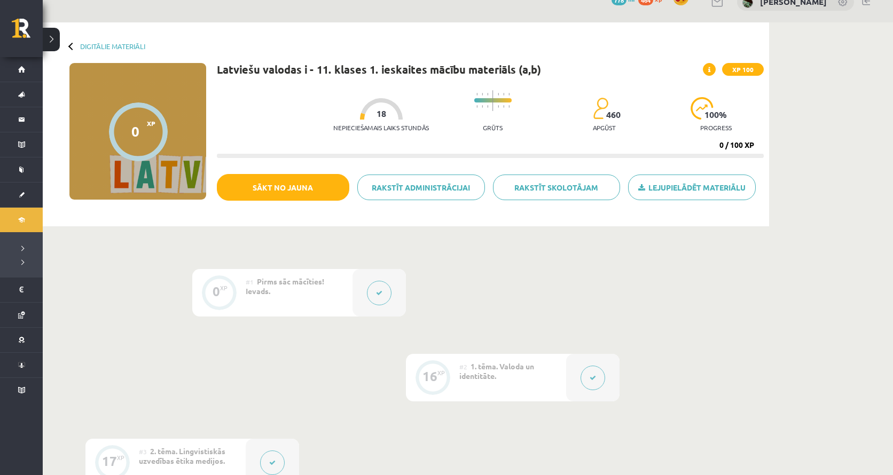
click at [607, 22] on div "0 Dāvanas 778 mP 464 xp Marta Cekula" at bounding box center [468, 1] width 850 height 41
click at [26, 64] on link "Sākums" at bounding box center [21, 69] width 43 height 25
